Goal: Information Seeking & Learning: Compare options

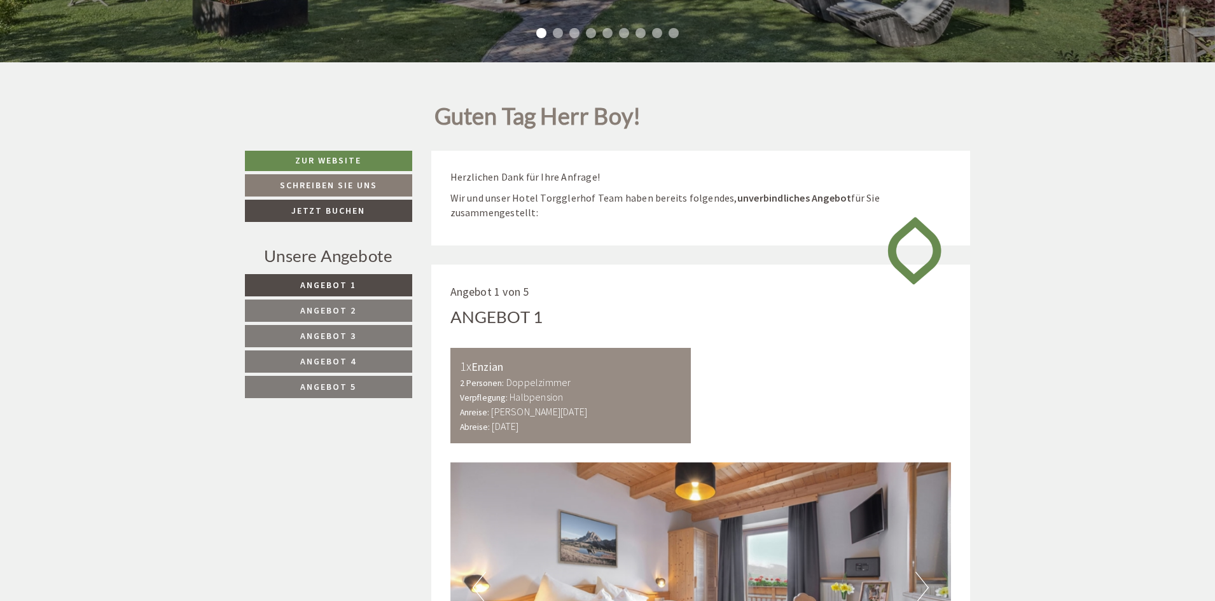
scroll to position [363, 0]
click at [383, 389] on link "Angebot 5" at bounding box center [328, 387] width 167 height 22
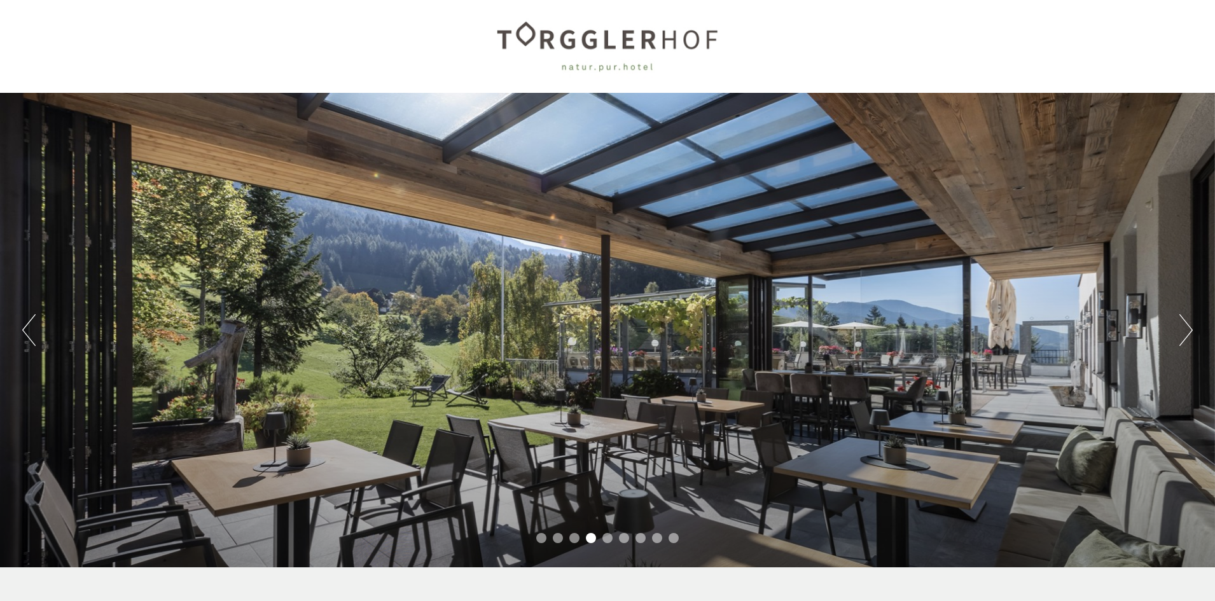
scroll to position [0, 0]
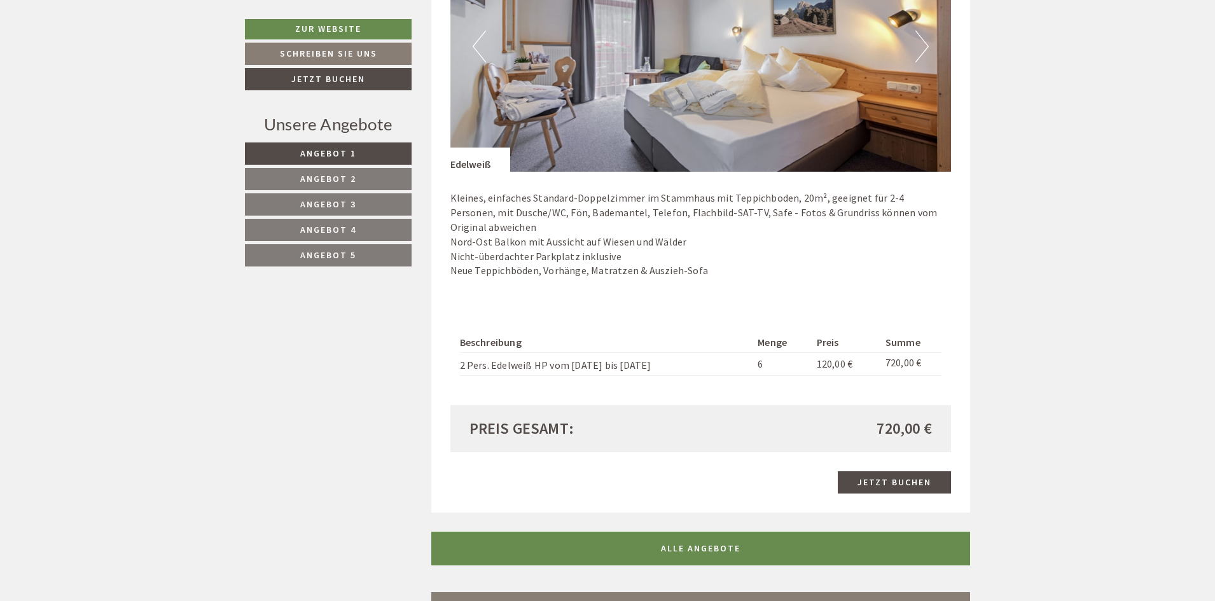
scroll to position [2608, 0]
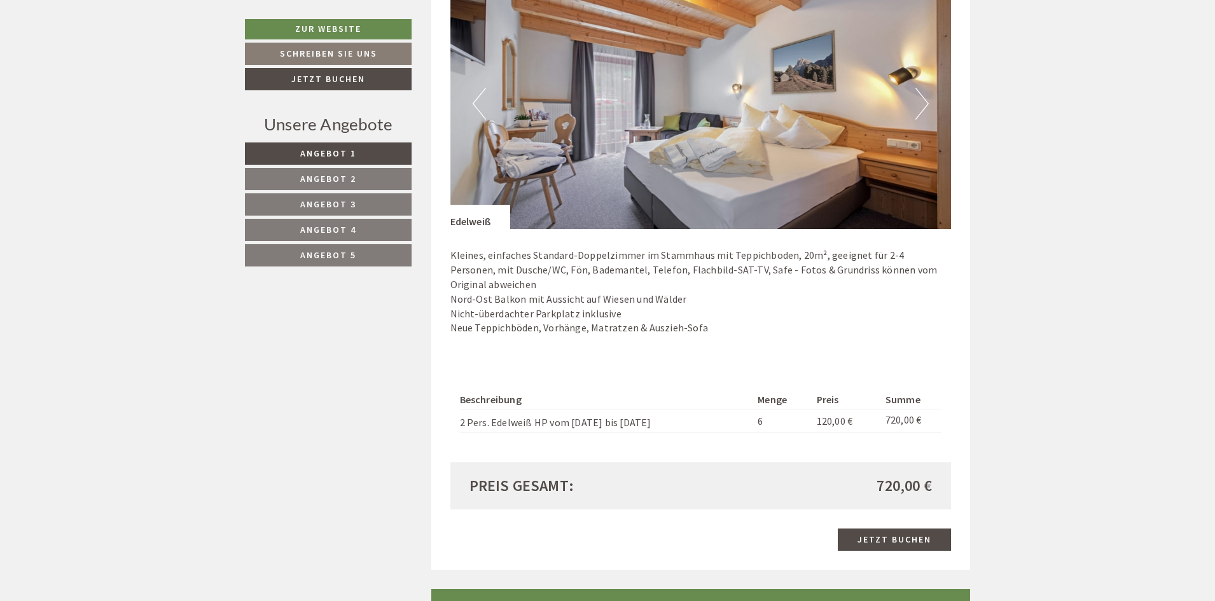
click at [349, 253] on span "Angebot 5" at bounding box center [328, 254] width 56 height 11
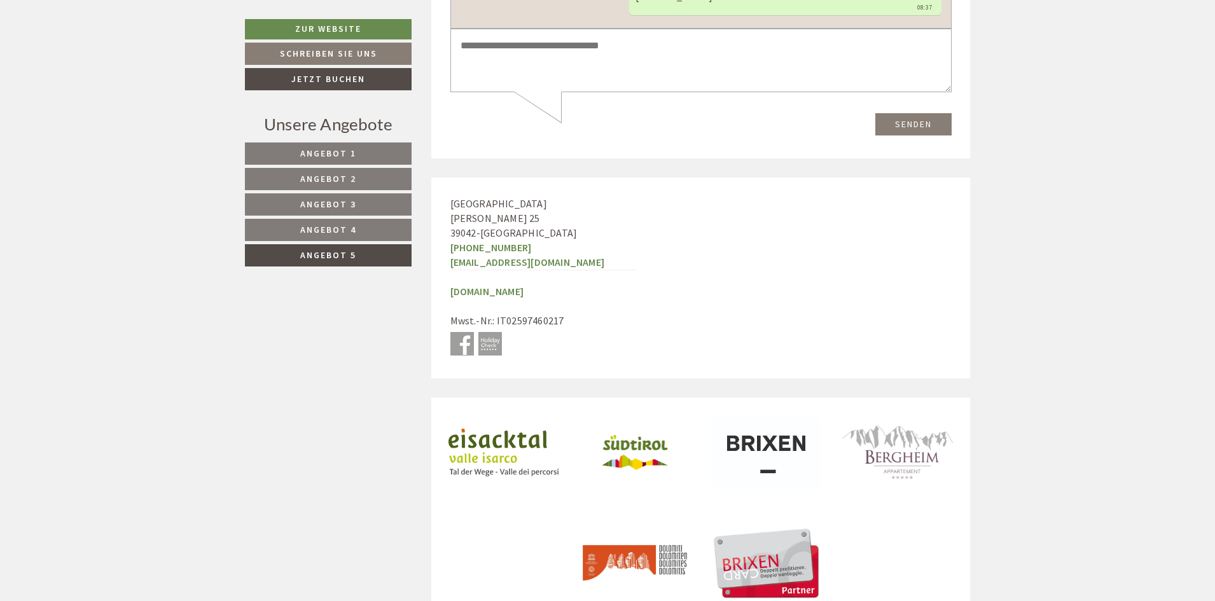
scroll to position [3236, 0]
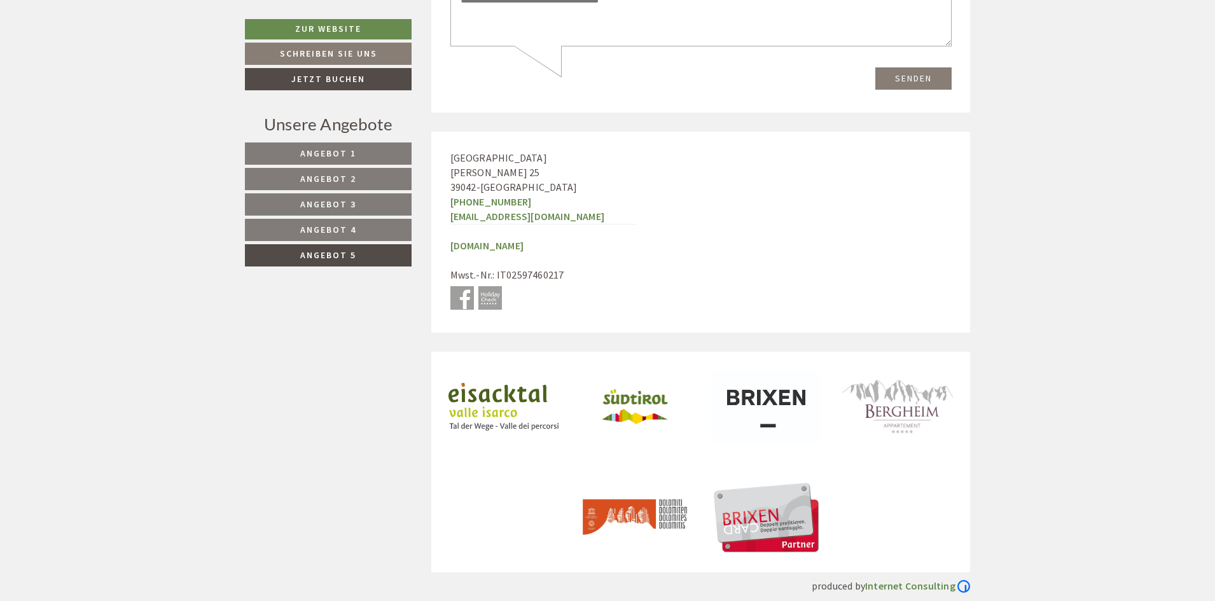
click at [347, 231] on span "Angebot 4" at bounding box center [328, 229] width 56 height 11
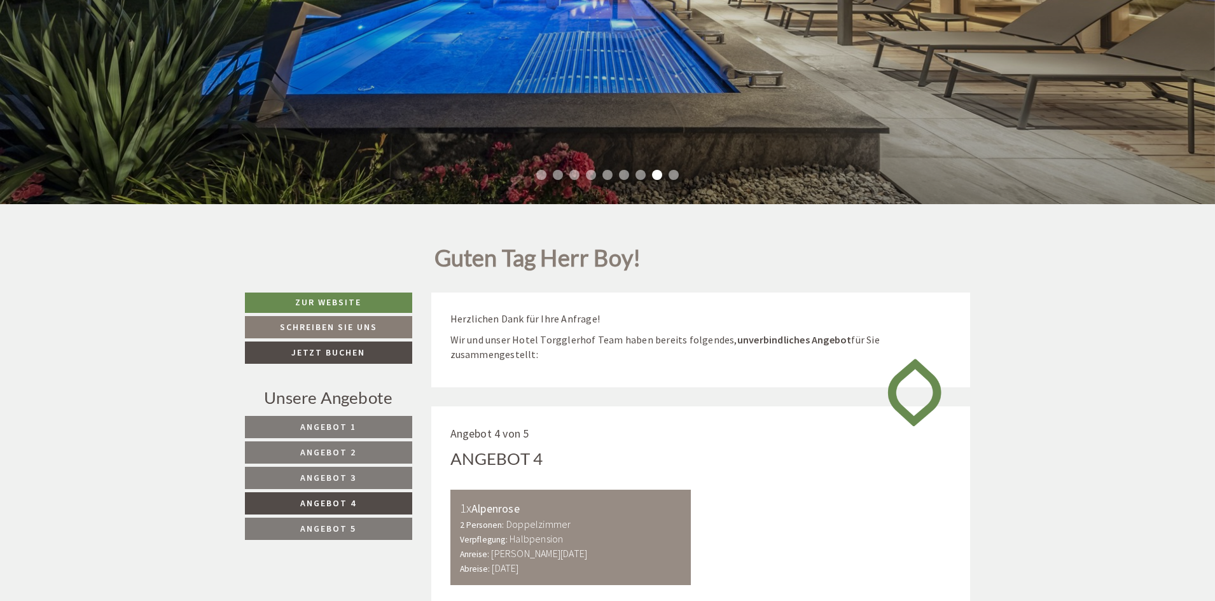
scroll to position [573, 0]
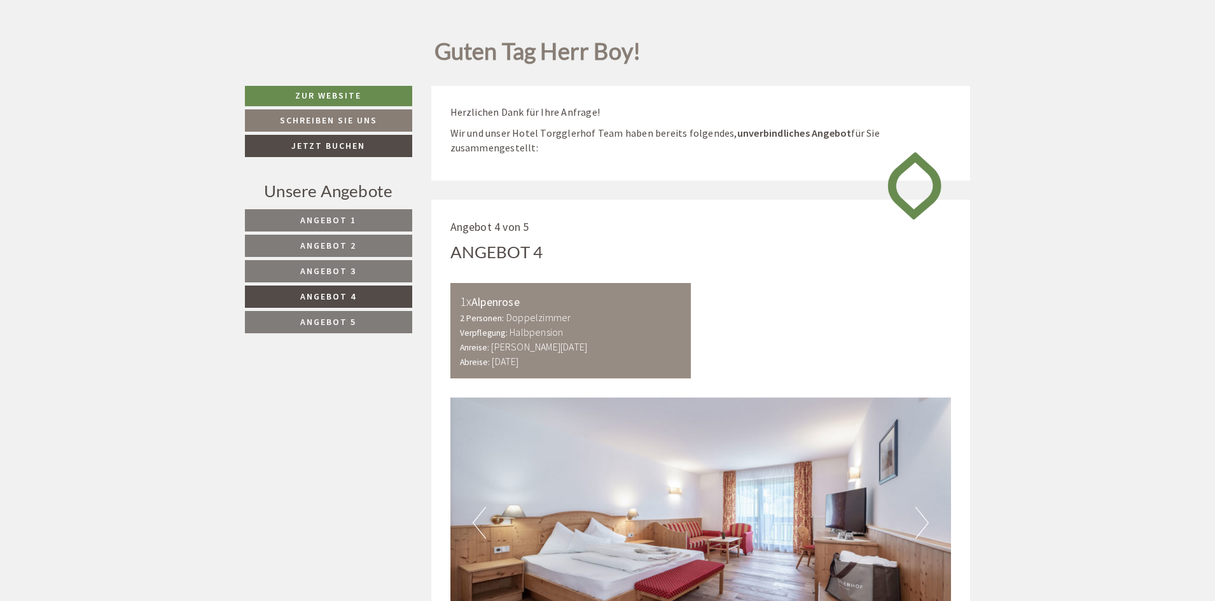
click at [326, 321] on span "Angebot 5" at bounding box center [328, 321] width 56 height 11
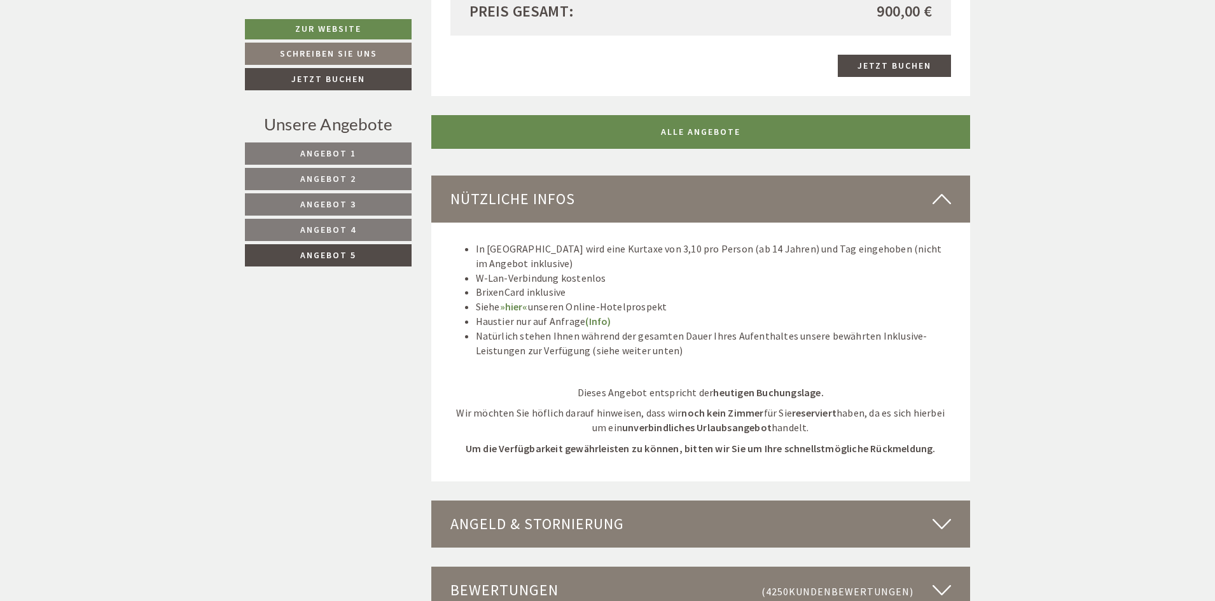
scroll to position [1472, 0]
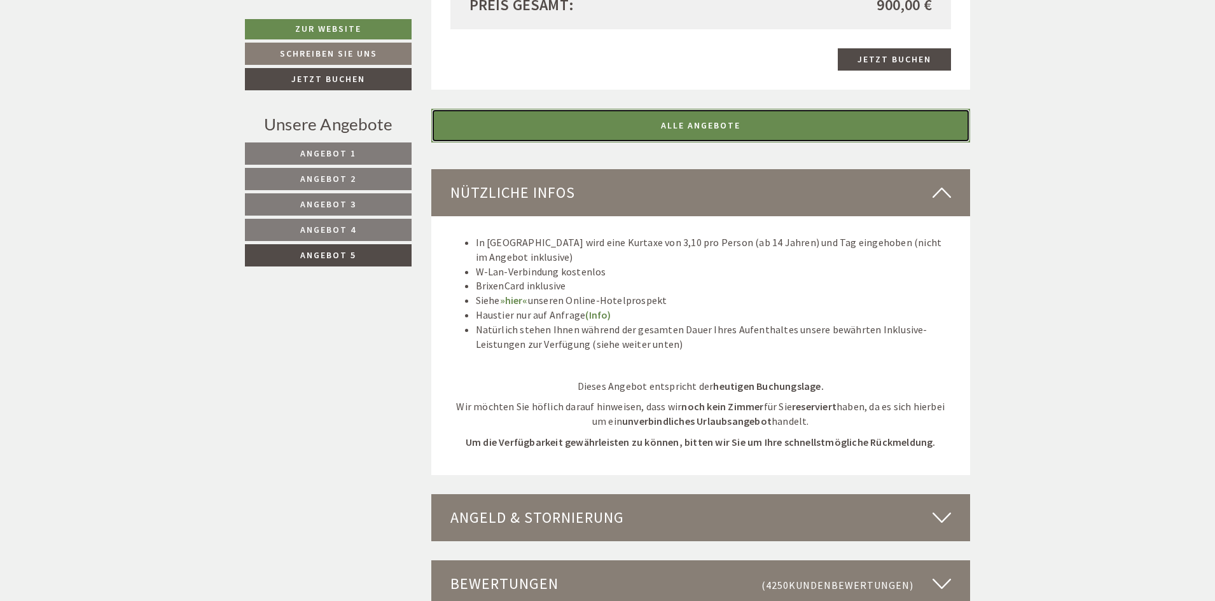
click at [741, 116] on link "ALLE ANGEBOTE" at bounding box center [700, 126] width 539 height 34
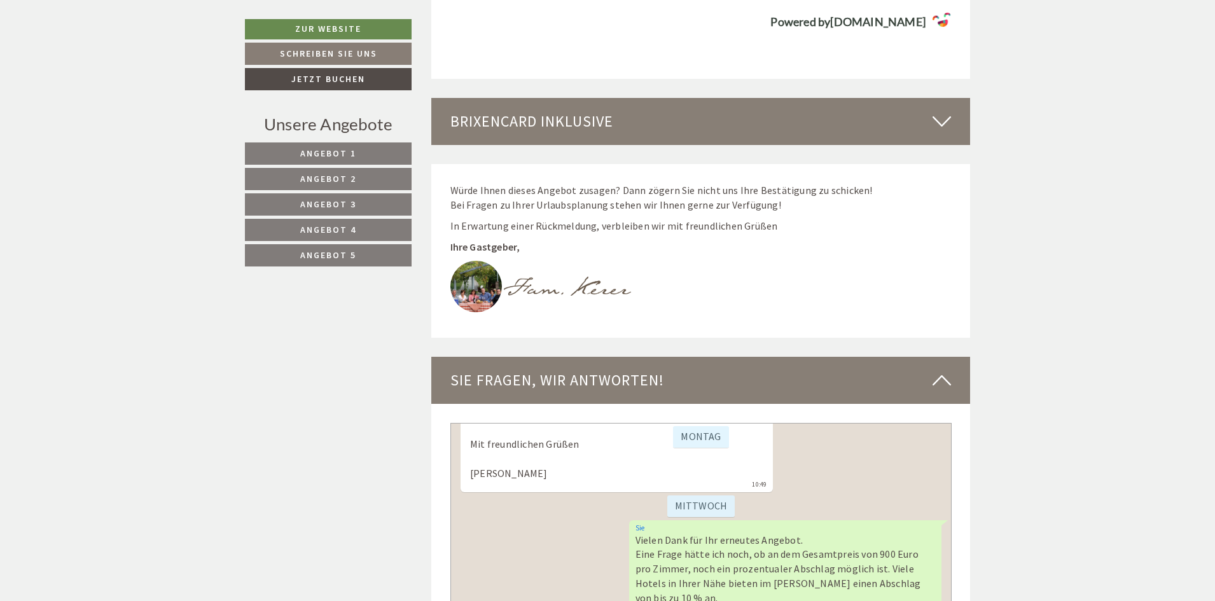
scroll to position [5925, 0]
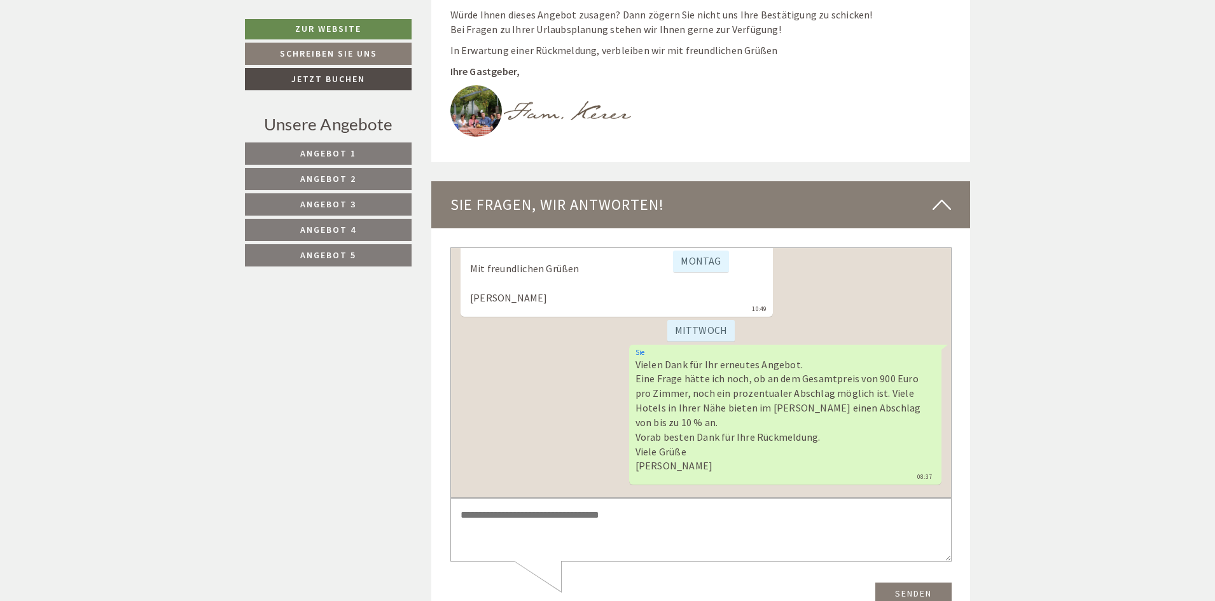
click at [564, 523] on textarea at bounding box center [700, 530] width 501 height 64
click at [611, 514] on textarea at bounding box center [700, 530] width 501 height 64
click at [603, 516] on textarea at bounding box center [700, 530] width 501 height 64
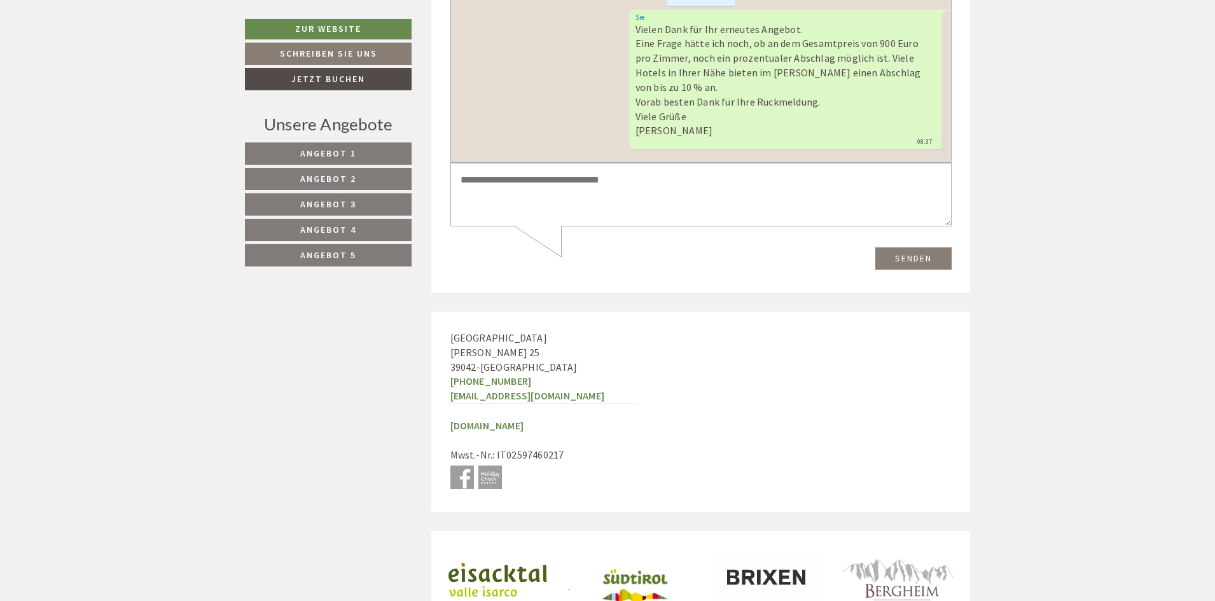
scroll to position [6244, 0]
